Goal: Information Seeking & Learning: Understand process/instructions

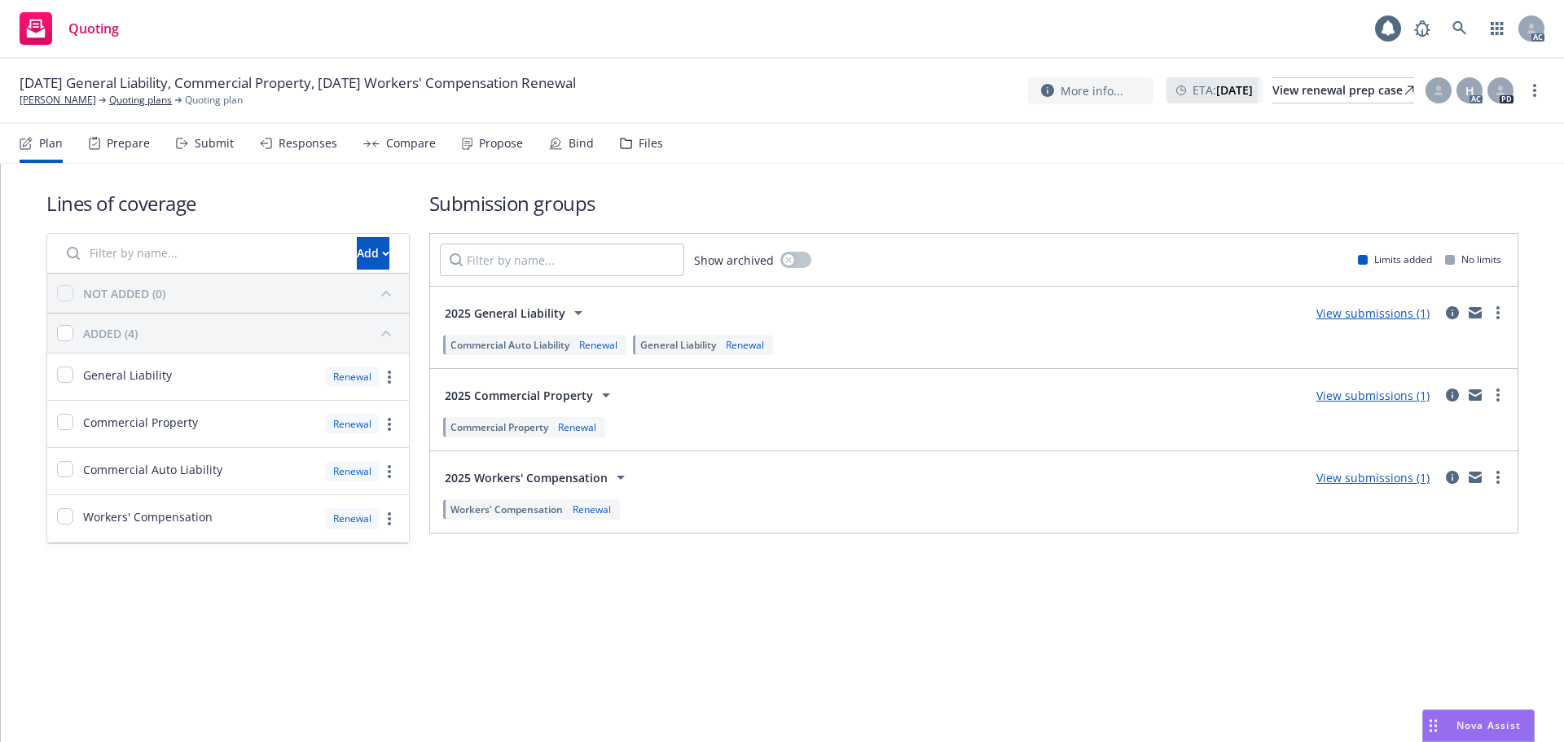
click at [299, 148] on div "Responses" at bounding box center [308, 143] width 59 height 13
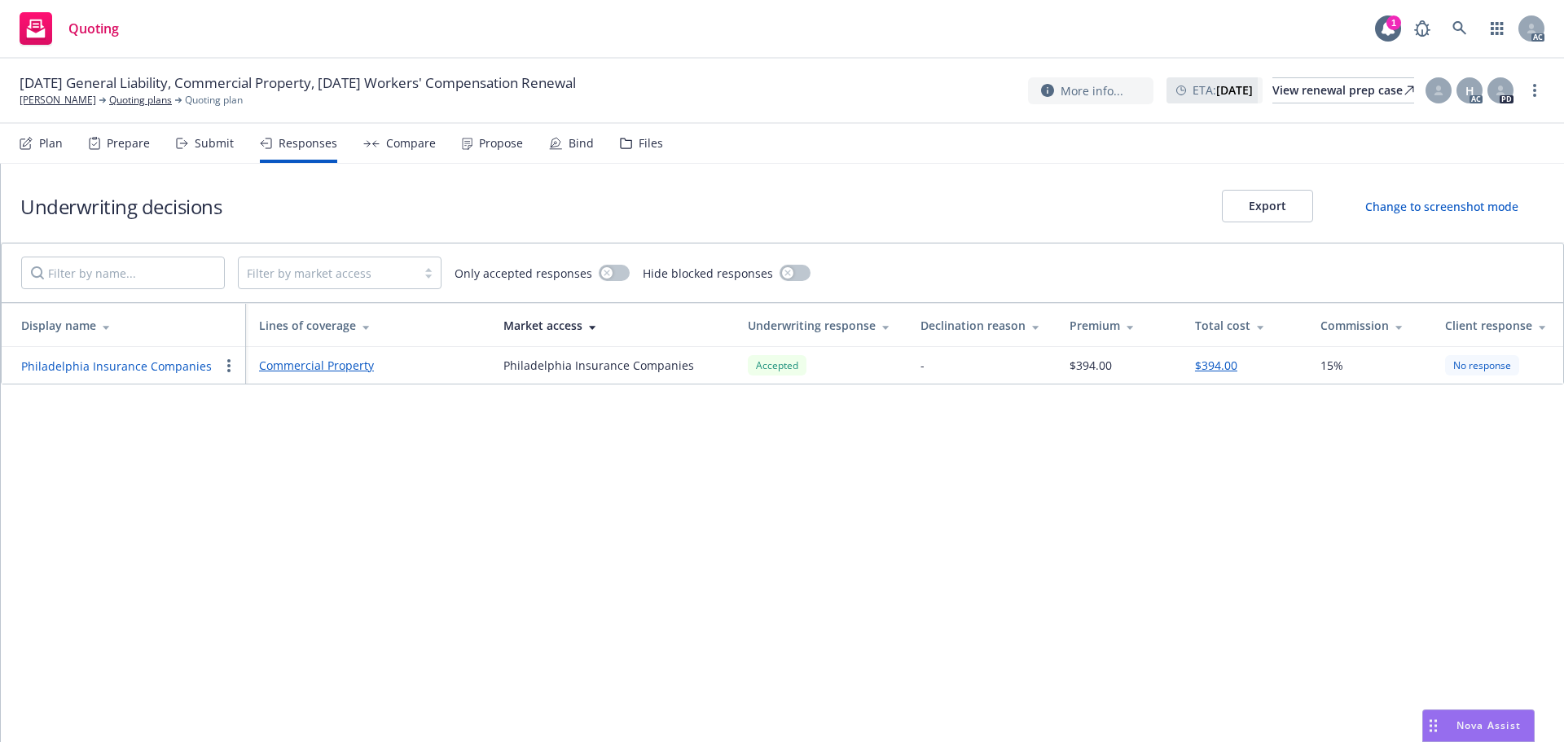
click at [489, 147] on div "Propose" at bounding box center [501, 143] width 44 height 13
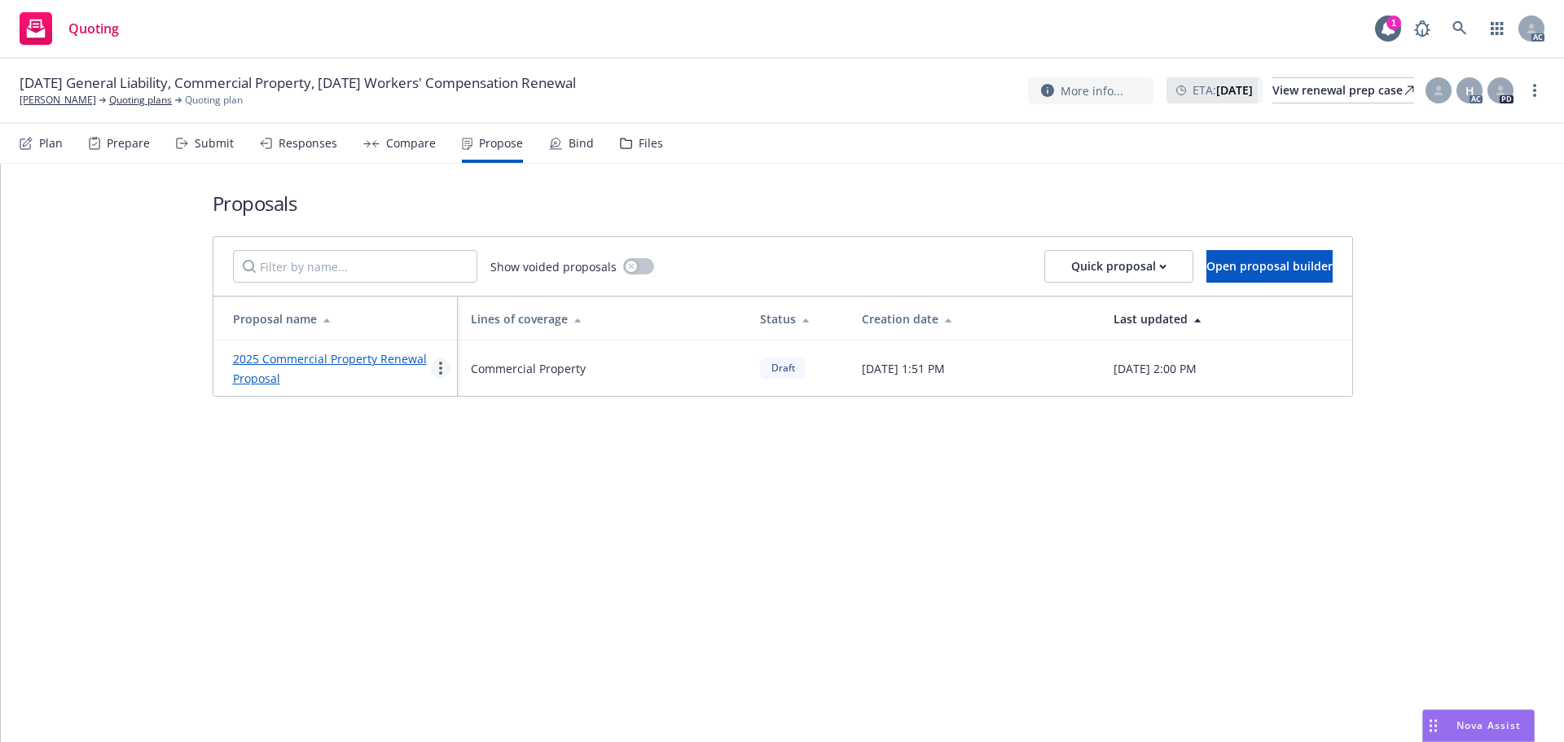
click at [439, 371] on icon "more" at bounding box center [440, 368] width 3 height 13
click at [471, 542] on span "See client view" at bounding box center [492, 537] width 120 height 15
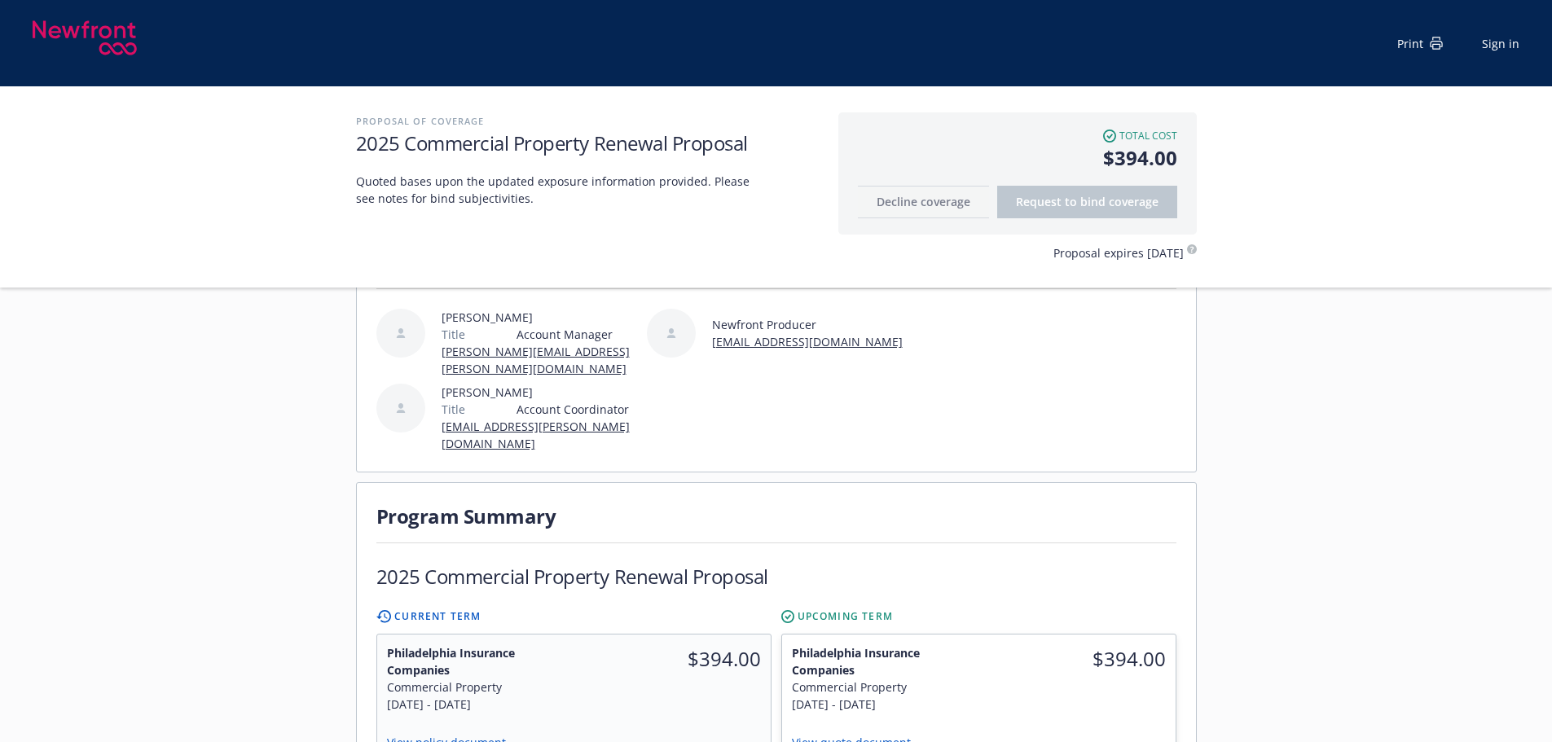
scroll to position [326, 0]
